Goal: Task Accomplishment & Management: Manage account settings

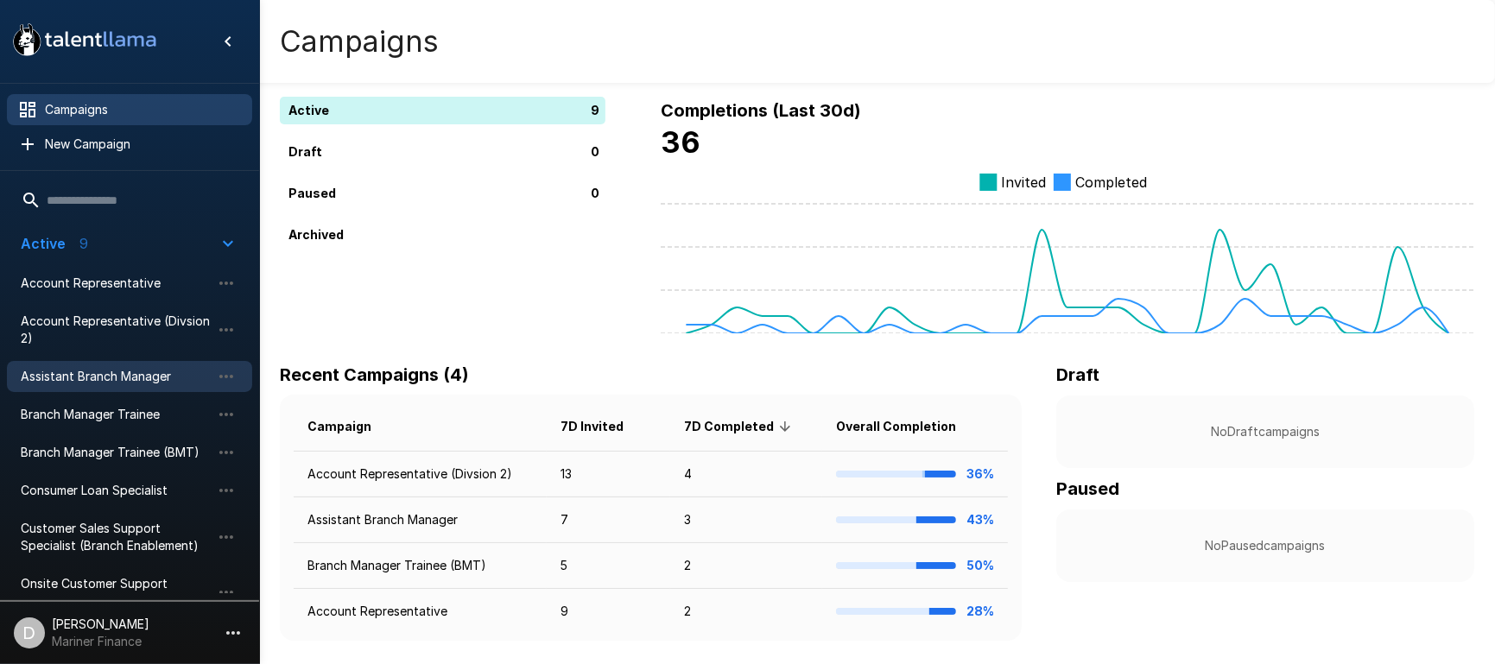
click at [102, 378] on span "Assistant Branch Manager" at bounding box center [116, 376] width 190 height 17
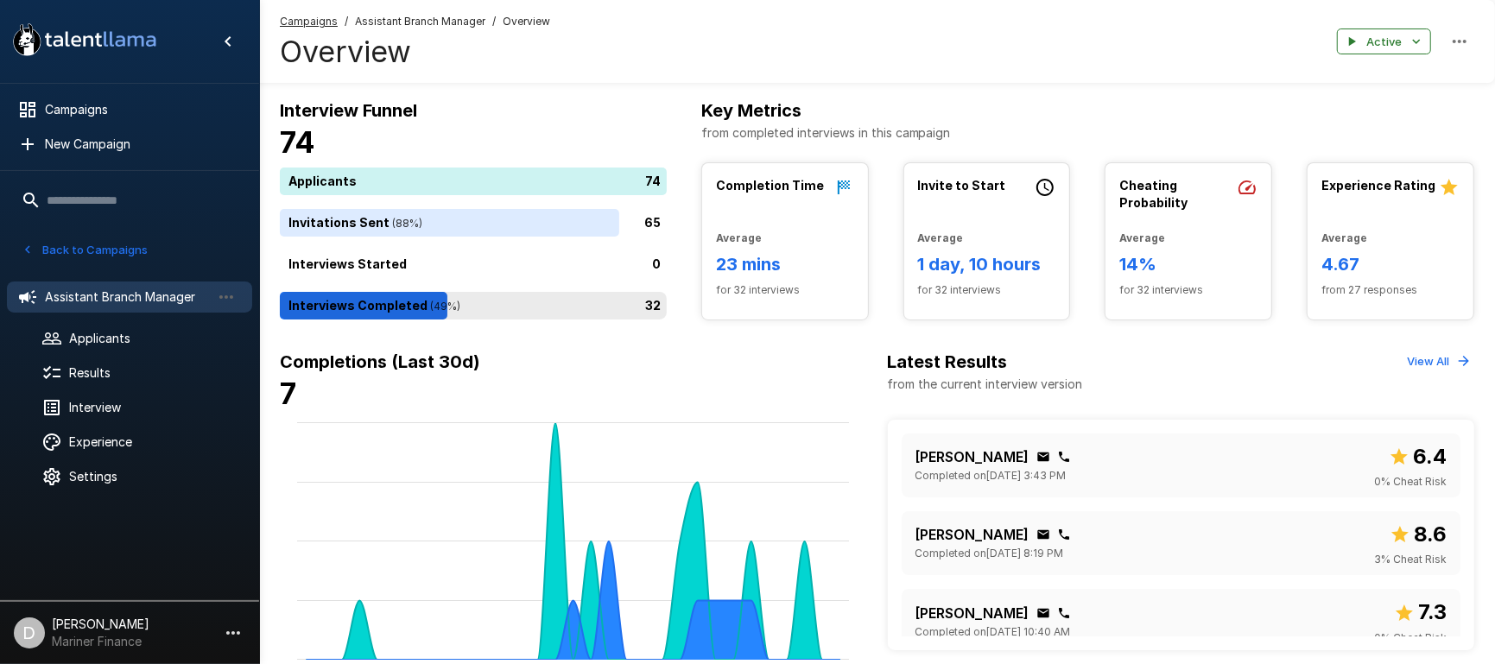
click at [561, 303] on div "32" at bounding box center [477, 306] width 394 height 28
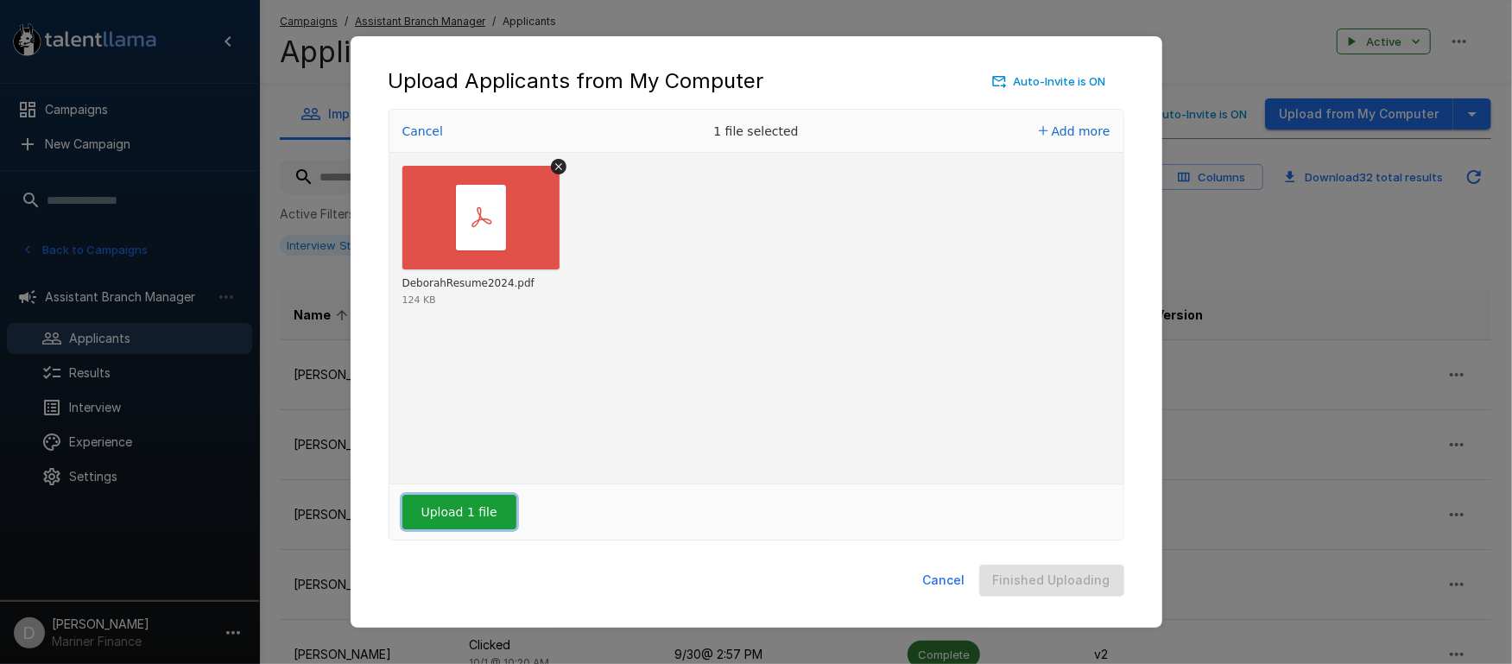
click at [462, 504] on button "Upload 1 file" at bounding box center [459, 512] width 114 height 35
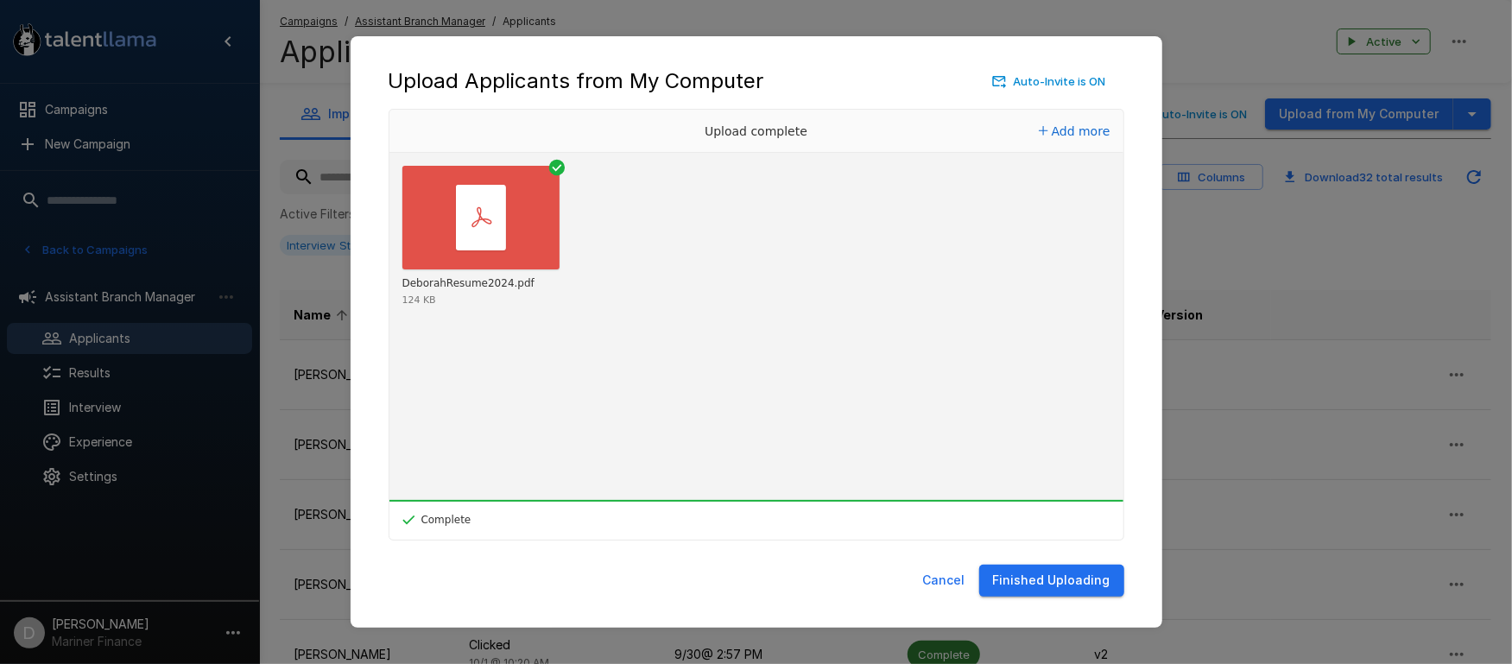
click at [1079, 590] on button "Finished Uploading" at bounding box center [1051, 581] width 145 height 32
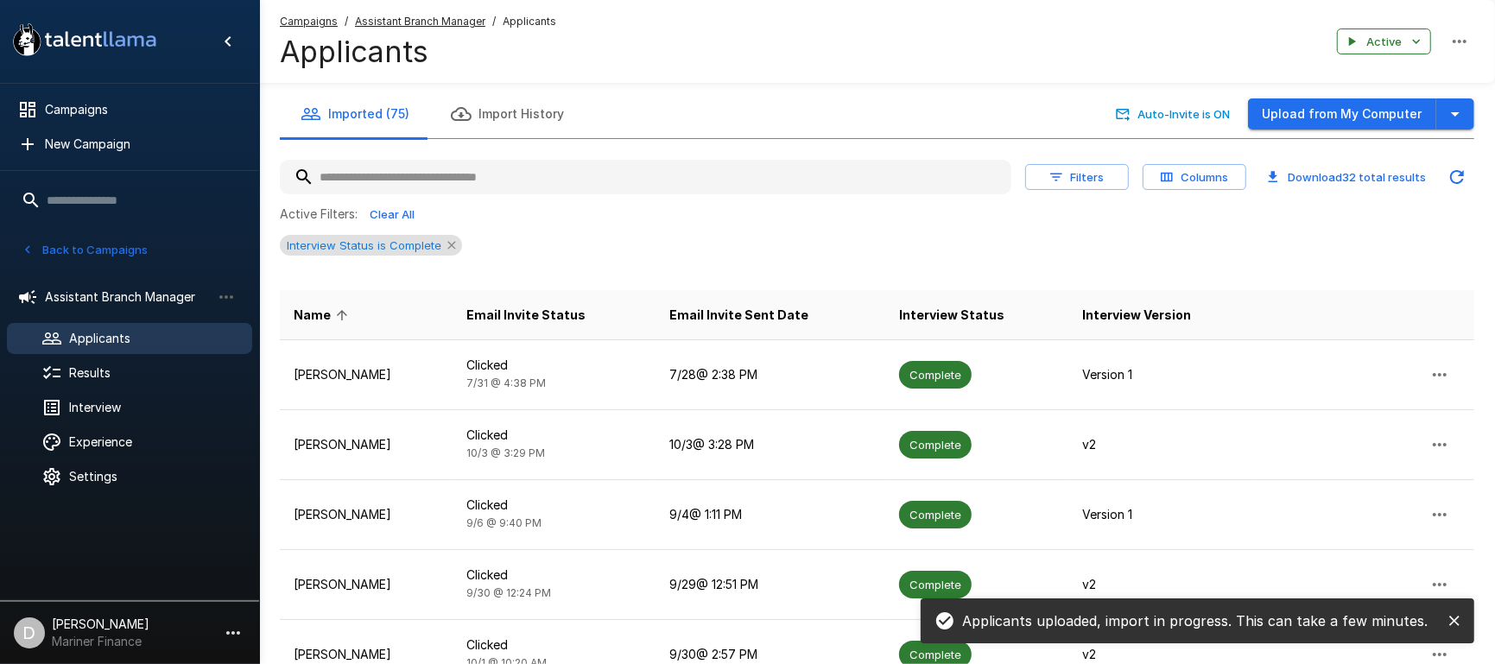
click at [446, 248] on icon at bounding box center [452, 245] width 14 height 14
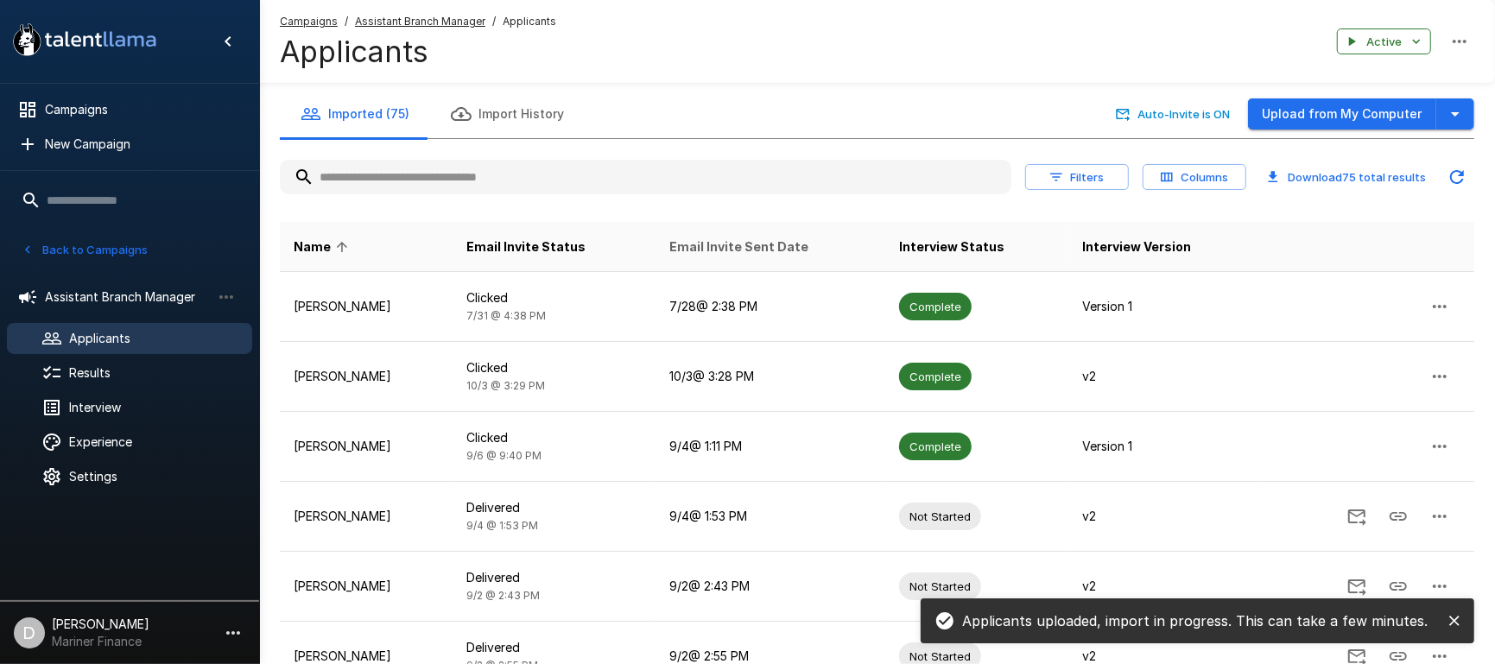
click at [778, 244] on span "Email Invite Sent Date" at bounding box center [738, 247] width 139 height 21
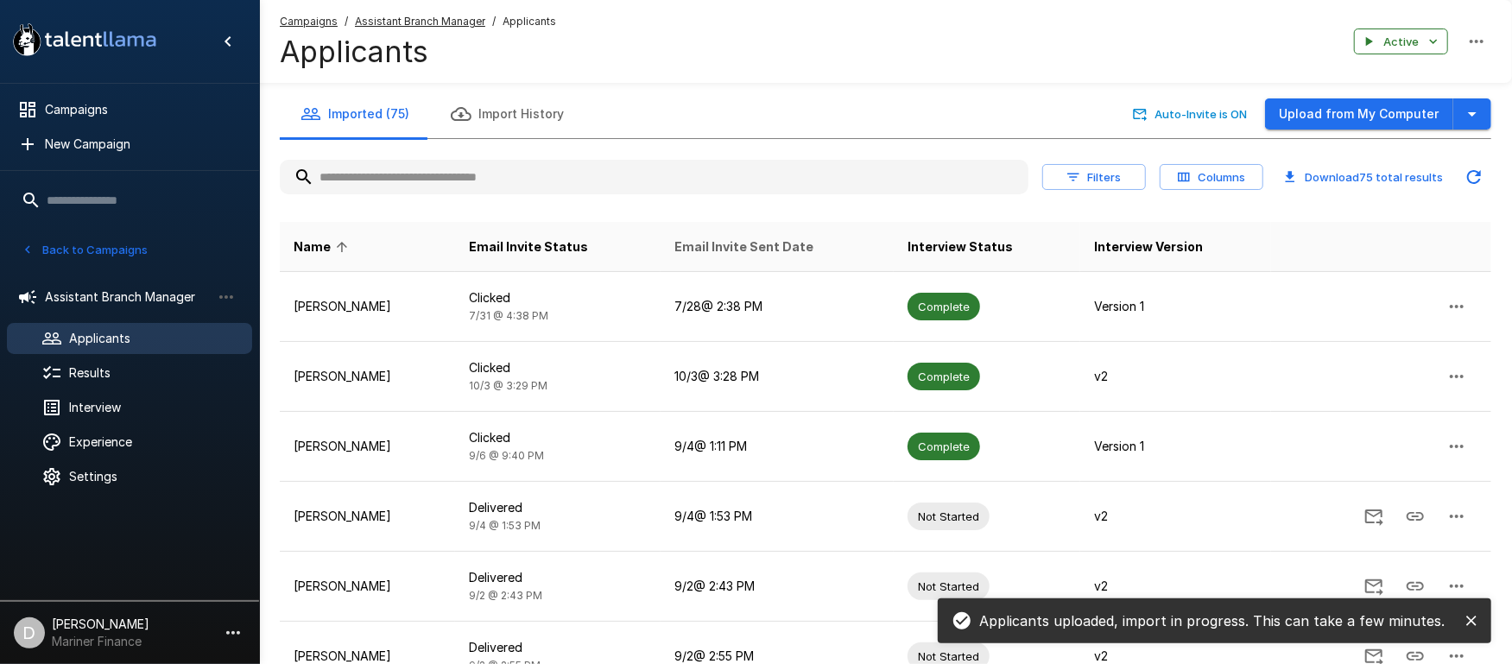
click at [778, 244] on span "Email Invite Sent Date" at bounding box center [744, 247] width 139 height 21
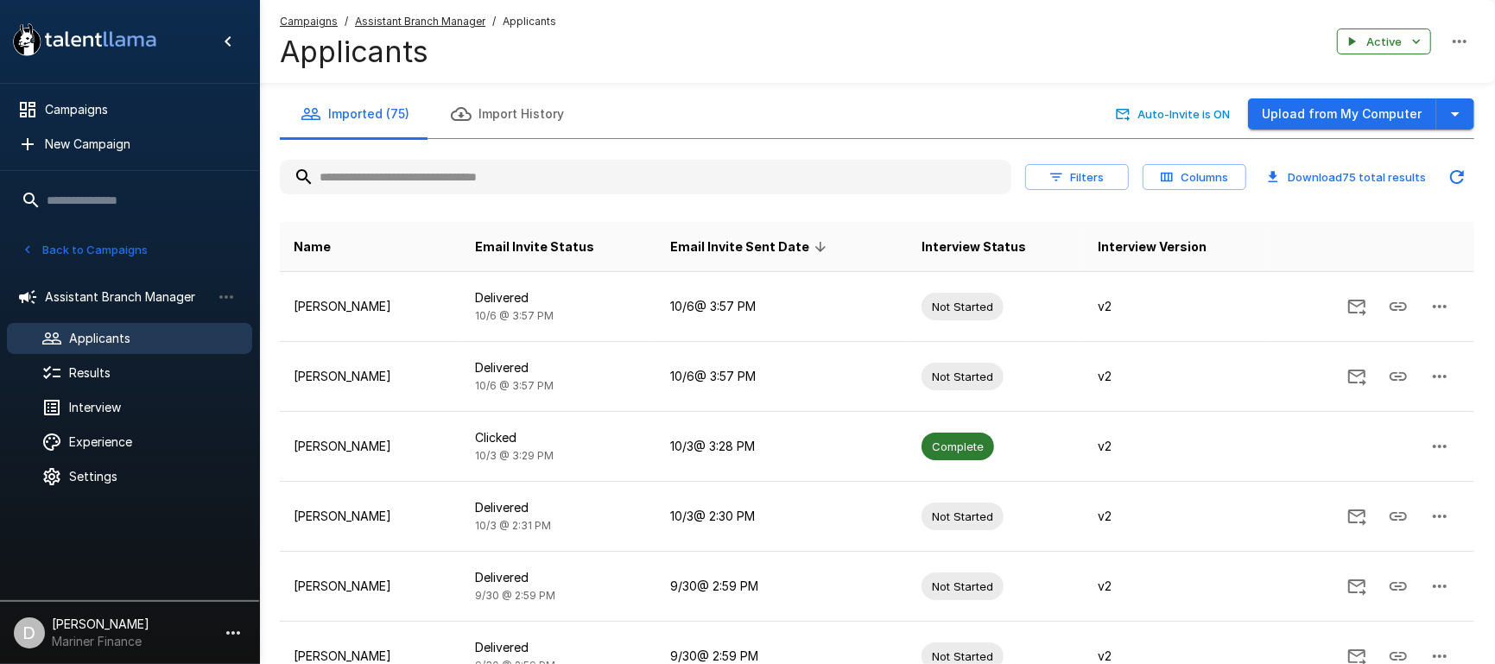
click at [83, 250] on button "Back to Campaigns" at bounding box center [84, 250] width 135 height 27
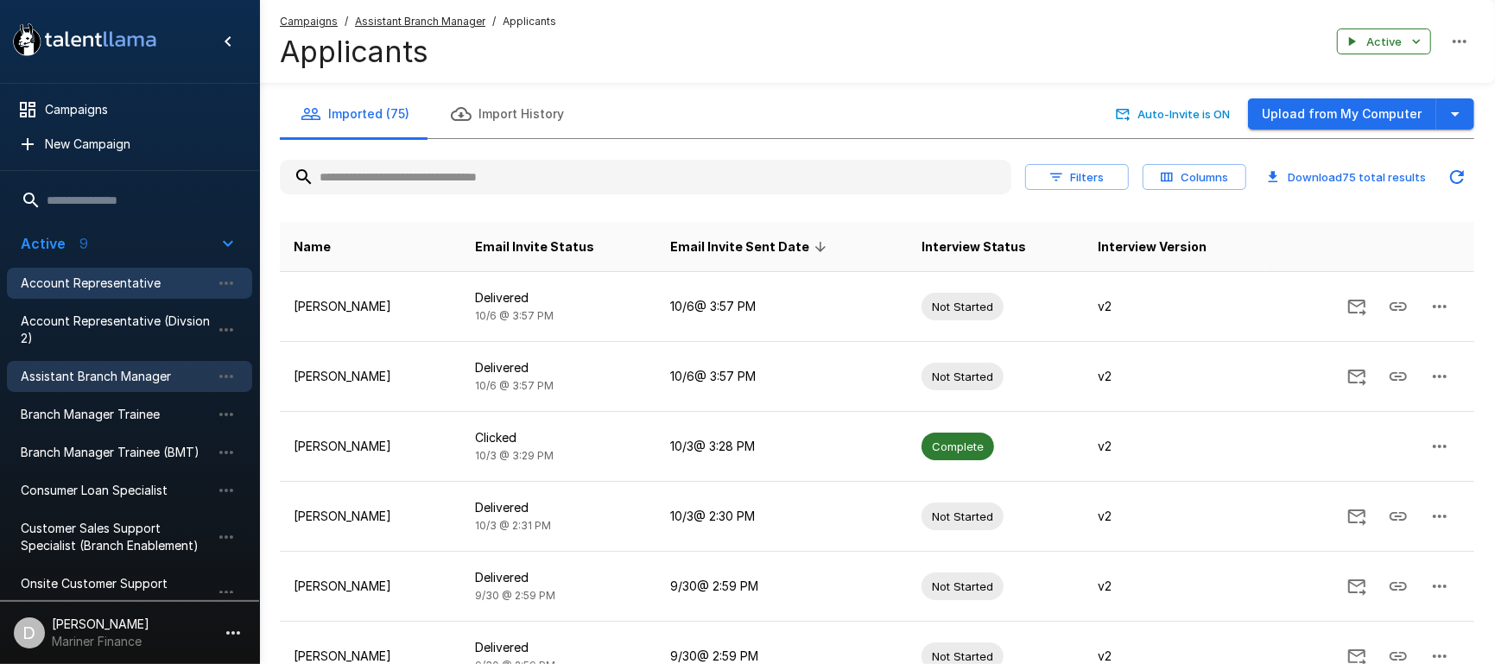
click at [83, 279] on span "Account Representative" at bounding box center [116, 283] width 190 height 17
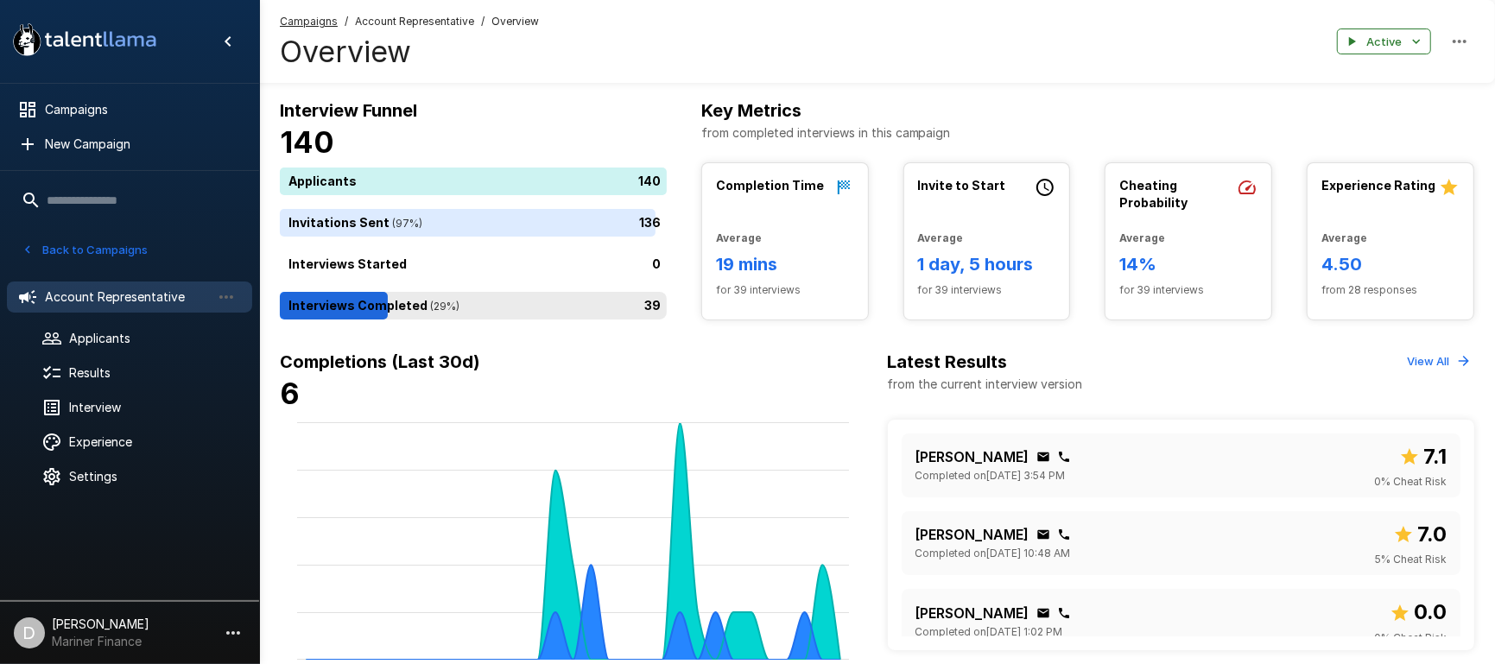
click at [504, 300] on div "39" at bounding box center [477, 306] width 394 height 28
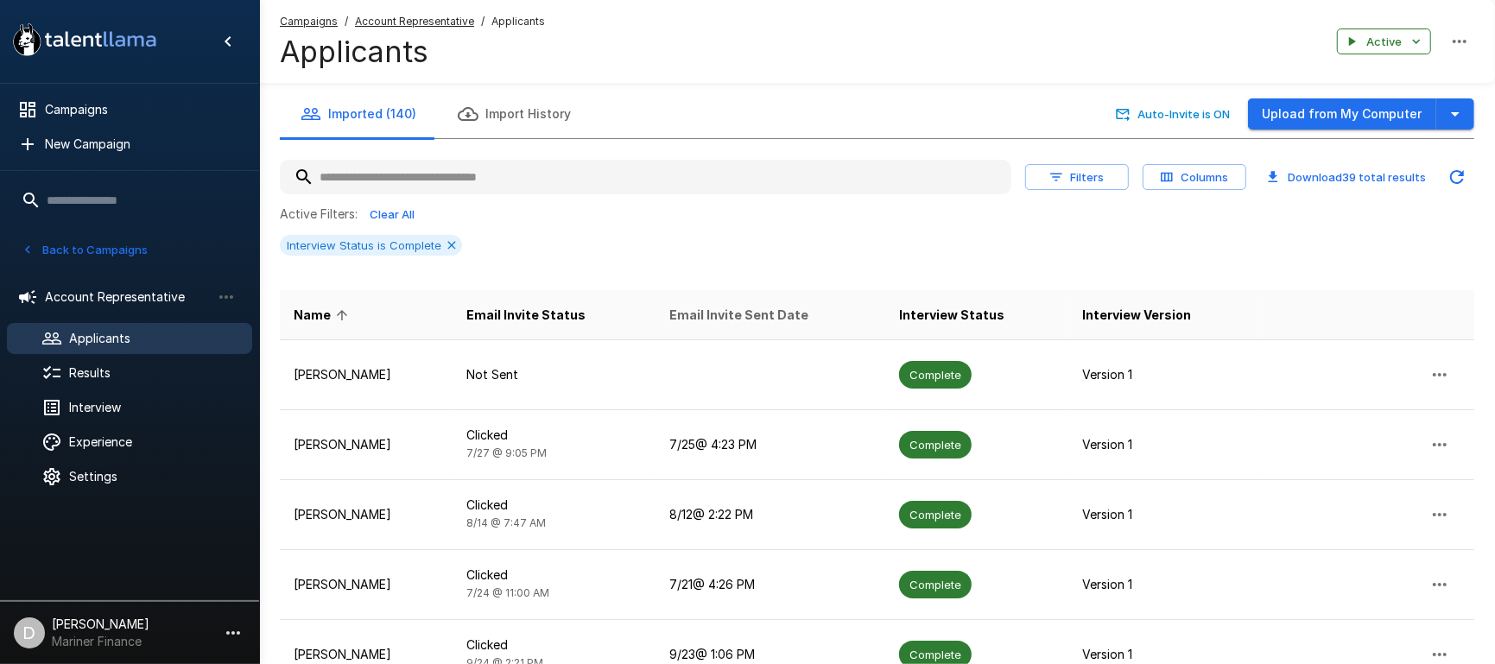
click at [777, 313] on span "Email Invite Sent Date" at bounding box center [738, 315] width 139 height 21
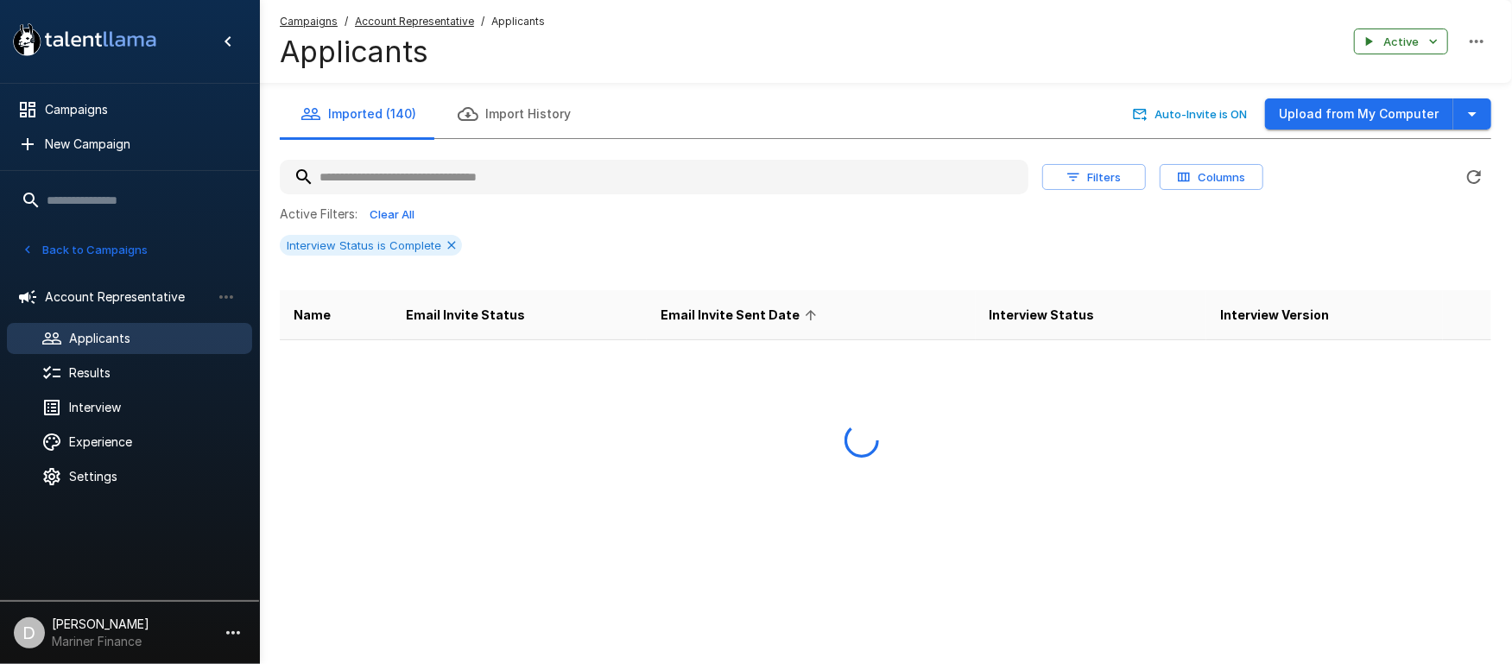
click at [777, 313] on span "Email Invite Sent Date" at bounding box center [742, 315] width 162 height 21
